Goal: Use online tool/utility: Use online tool/utility

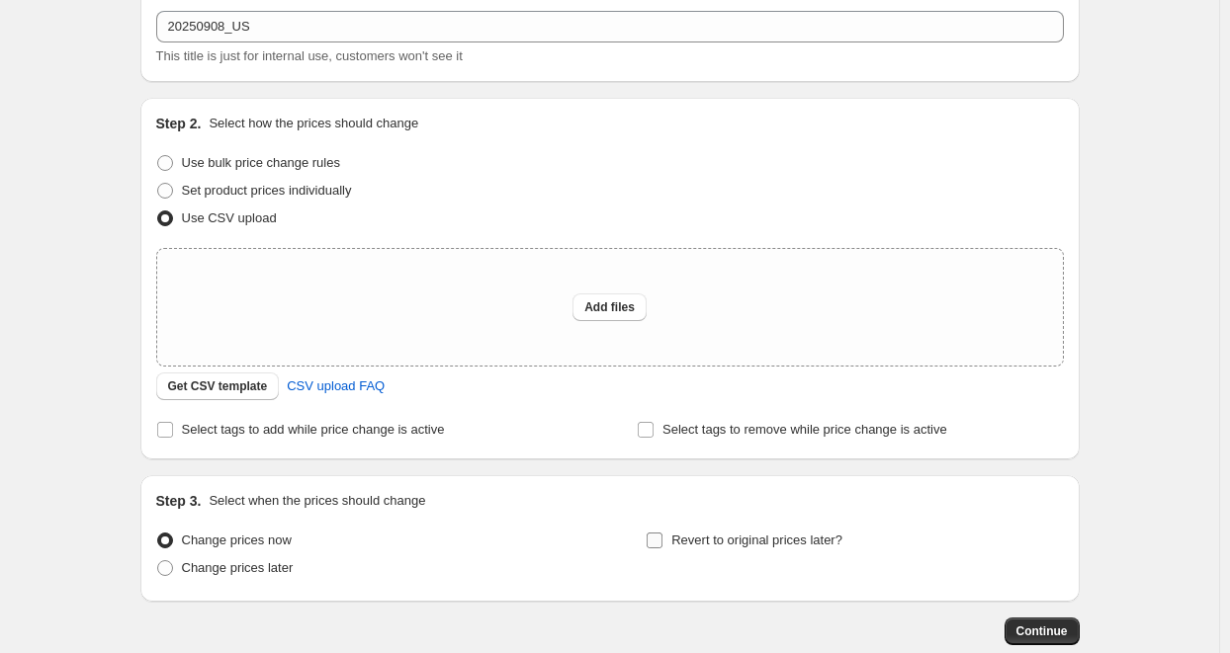
scroll to position [227, 0]
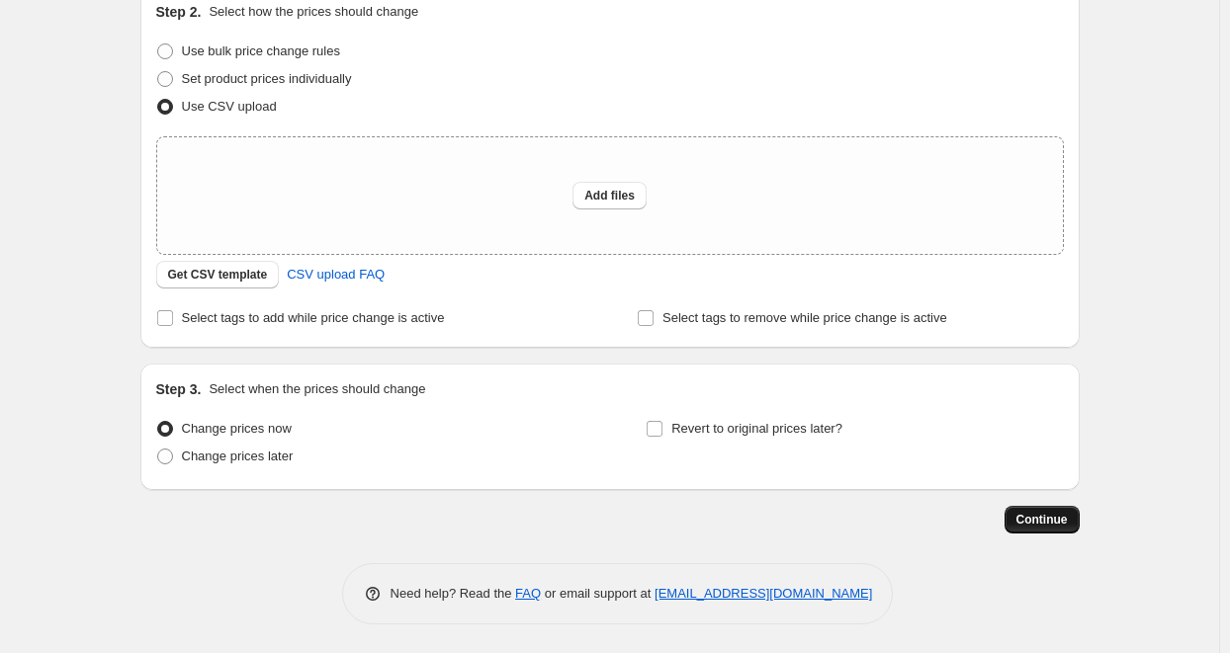
click at [1024, 519] on span "Continue" at bounding box center [1041, 520] width 51 height 16
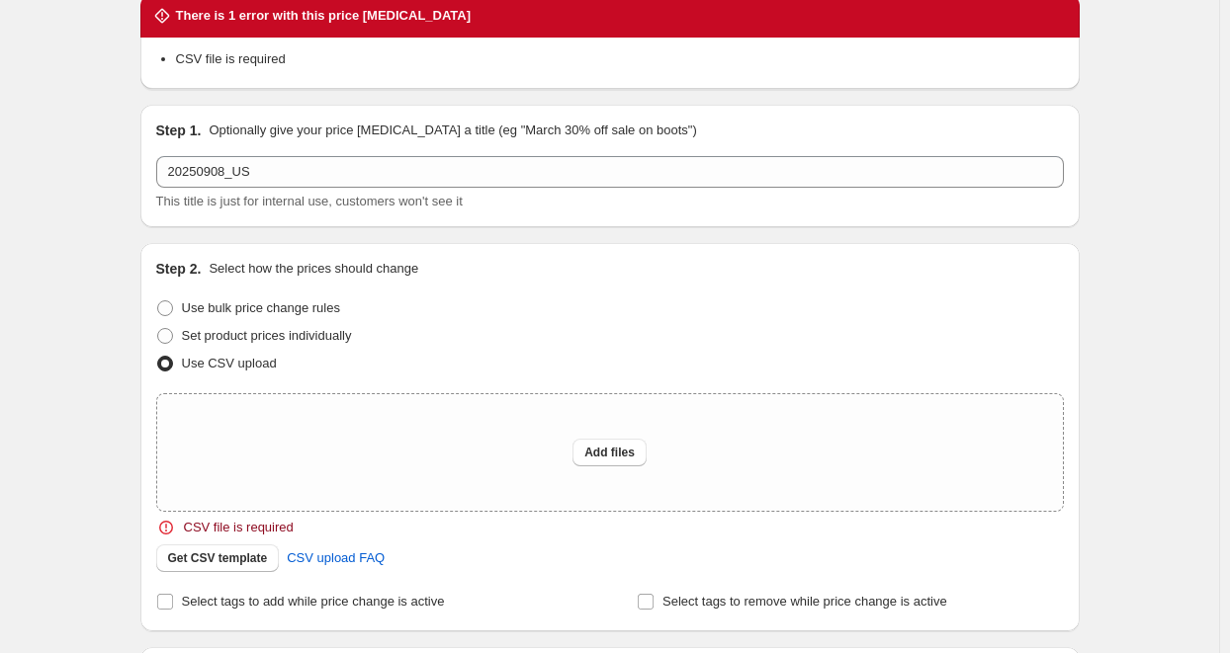
scroll to position [198, 0]
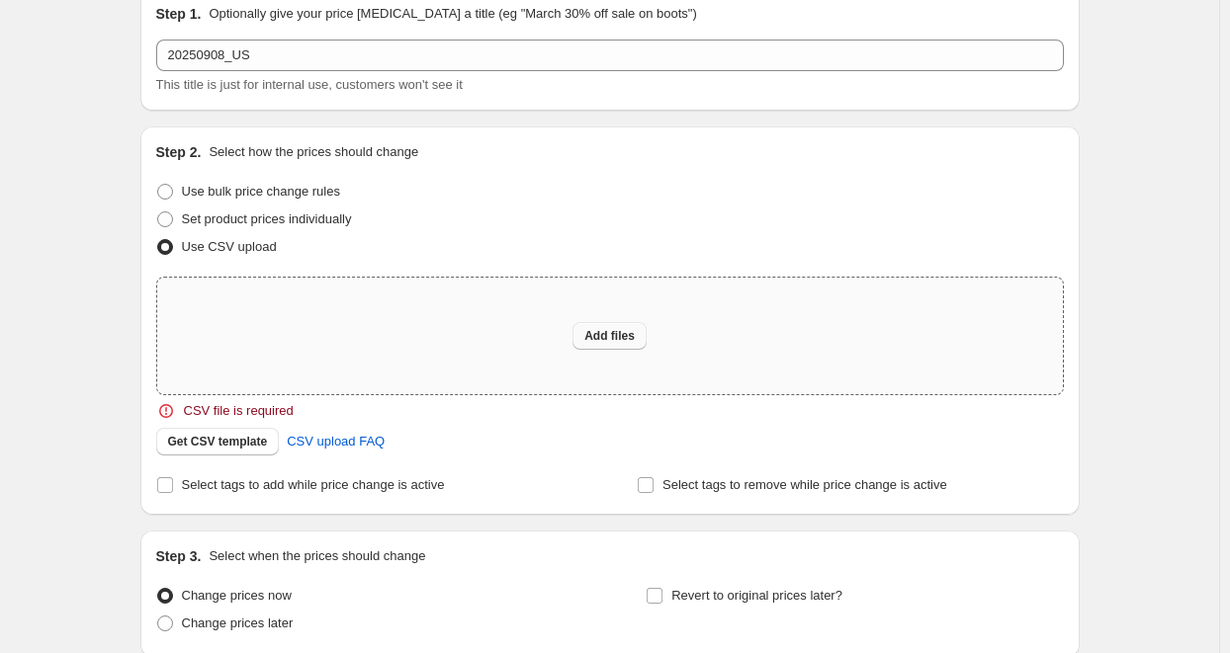
click at [603, 333] on span "Add files" at bounding box center [609, 336] width 50 height 16
type input "C:\fakepath\20250908_US.csv"
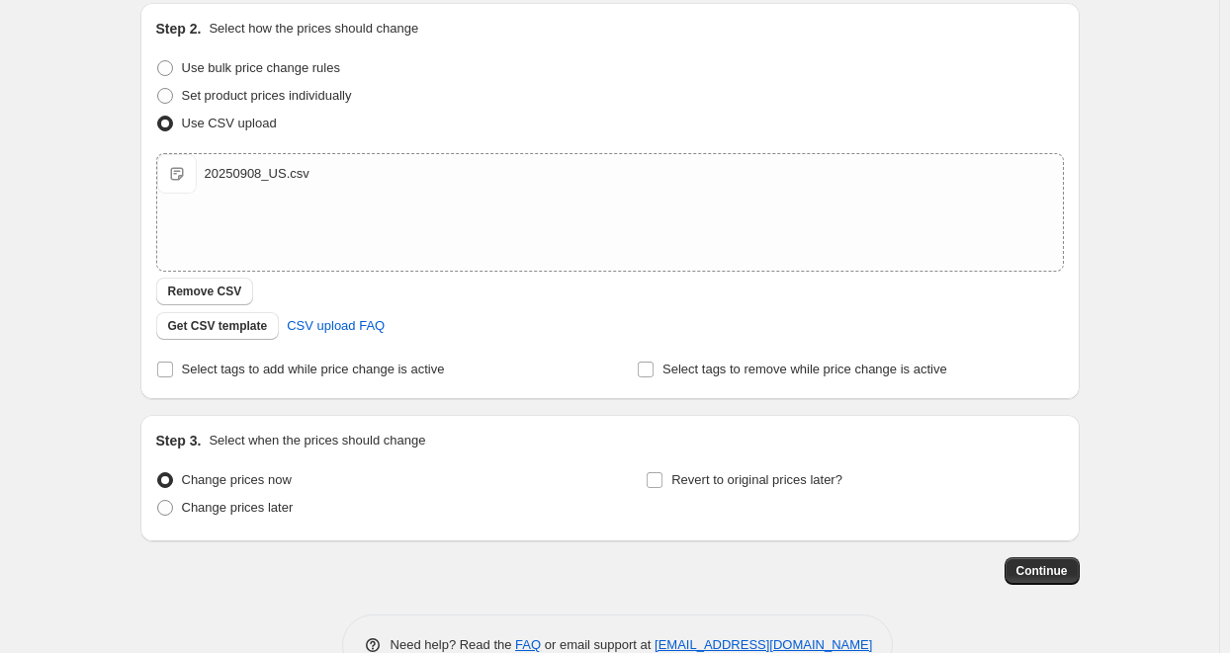
scroll to position [261, 0]
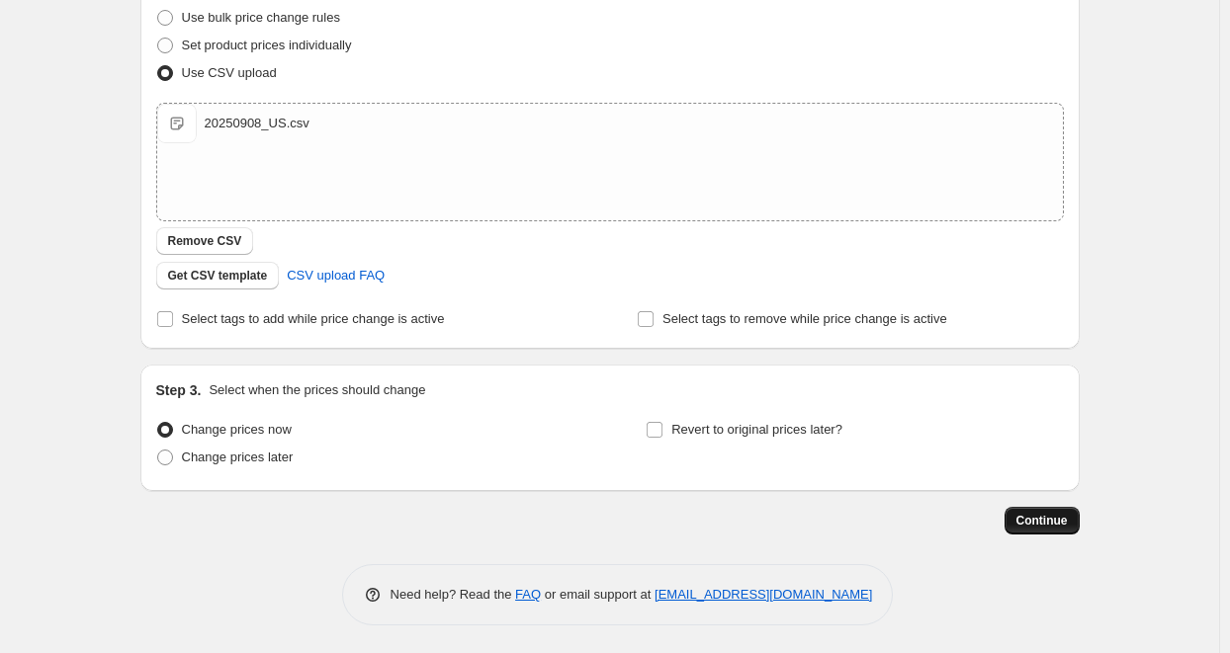
click at [1052, 519] on span "Continue" at bounding box center [1041, 521] width 51 height 16
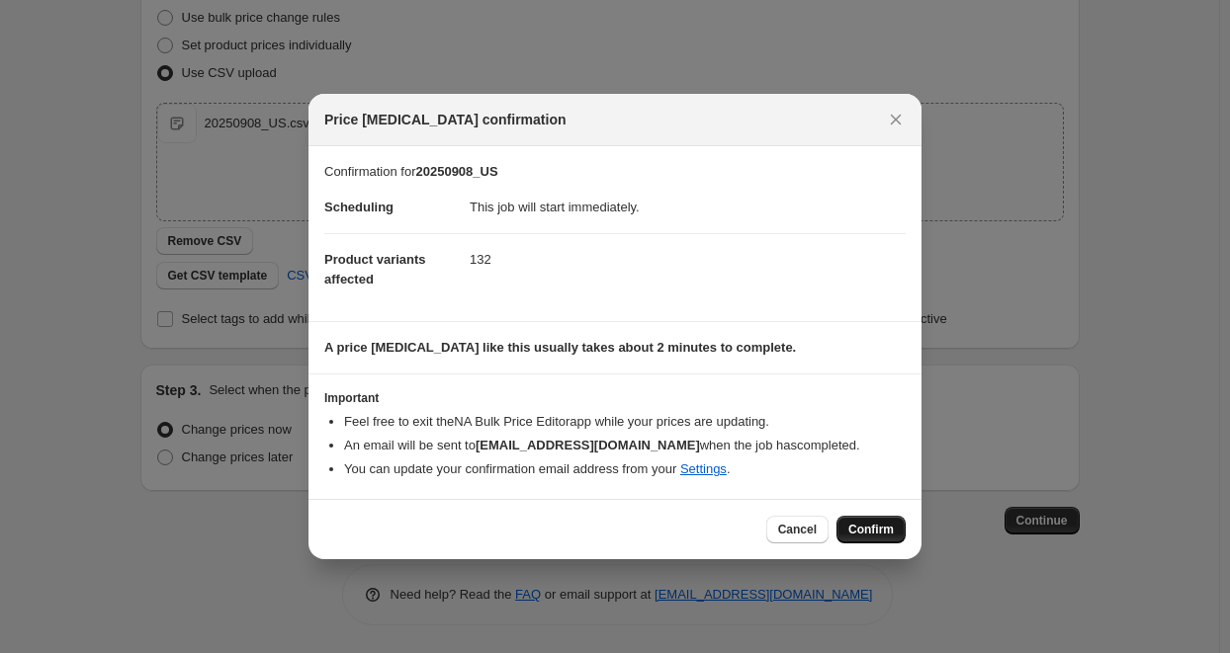
click at [882, 529] on span "Confirm" at bounding box center [870, 530] width 45 height 16
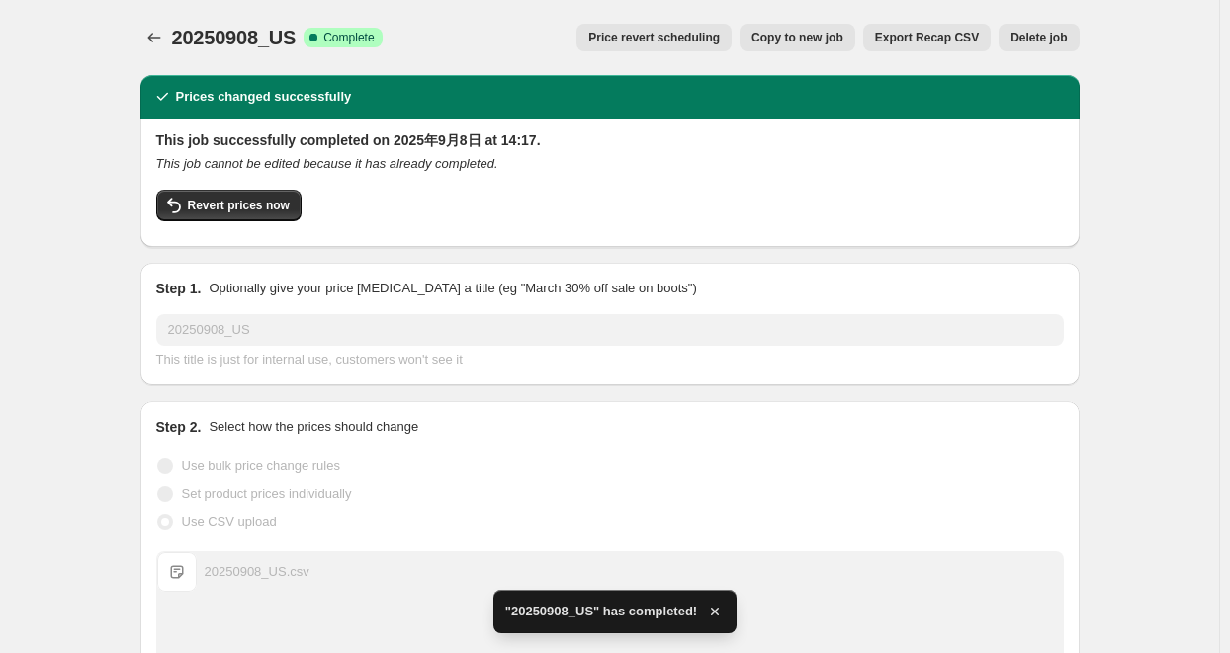
click at [153, 38] on icon "Price change jobs" at bounding box center [153, 38] width 13 height 10
